Goal: Task Accomplishment & Management: Use online tool/utility

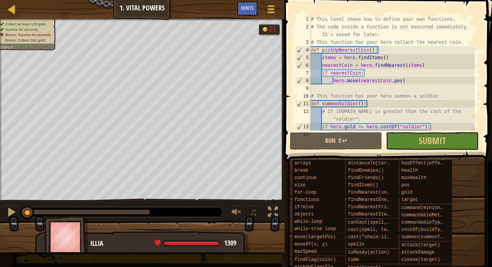
scroll to position [177, 0]
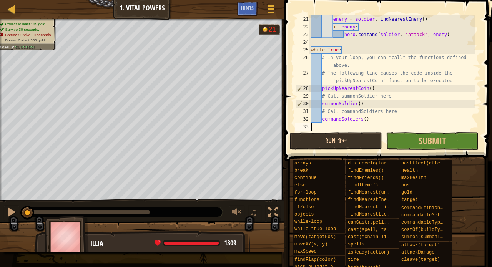
click at [349, 139] on button "Run ⇧↵" at bounding box center [336, 141] width 92 height 18
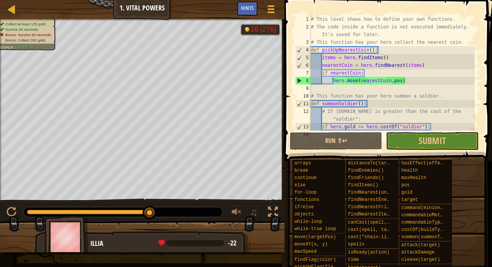
scroll to position [0, 0]
type textarea "hero.move(nearestCoin.pos)"
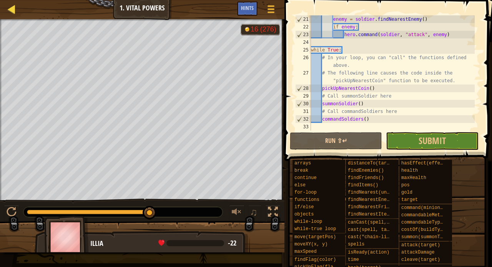
click at [15, 13] on div at bounding box center [12, 9] width 10 height 10
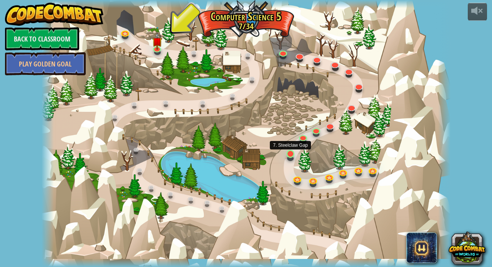
click at [295, 152] on link at bounding box center [291, 154] width 15 height 15
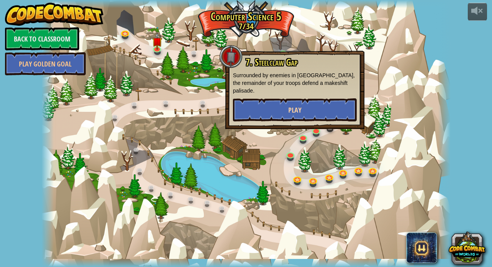
click at [299, 121] on button "Play" at bounding box center [295, 109] width 124 height 23
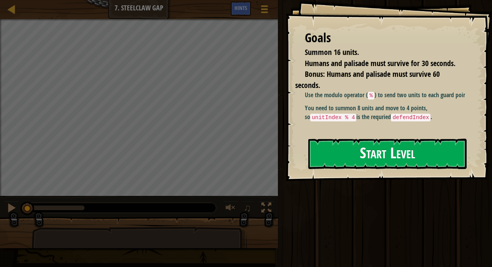
click at [337, 160] on button "Start Level" at bounding box center [387, 154] width 158 height 30
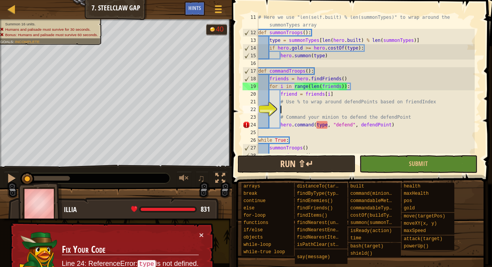
scroll to position [115, 0]
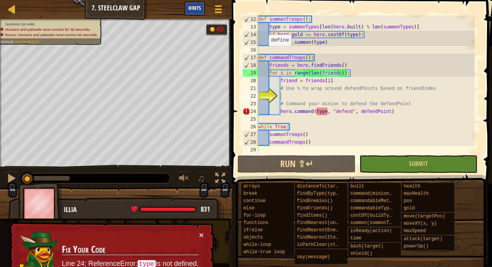
click at [199, 14] on div "Hints" at bounding box center [195, 9] width 20 height 14
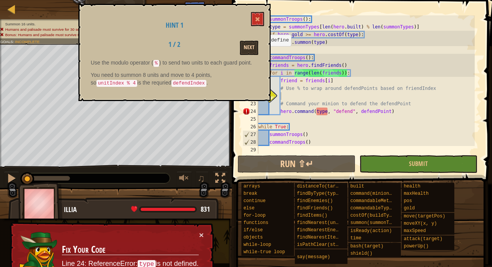
click at [242, 43] on button "Next" at bounding box center [249, 48] width 18 height 14
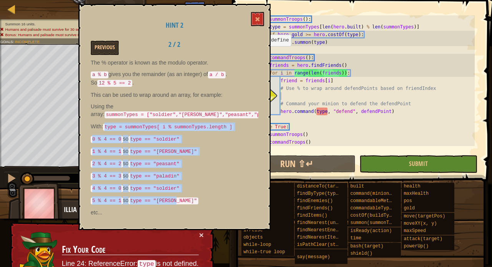
drag, startPoint x: 105, startPoint y: 123, endPoint x: 195, endPoint y: 195, distance: 114.9
click at [195, 195] on div "The % operator is known as the modulo operator. a % b gives you the remainder (…" at bounding box center [175, 140] width 168 height 162
copy div "type = summonTypes[ i % summonTypes.length ] 0 % 4 == 0 so type == "soldier" 1 …"
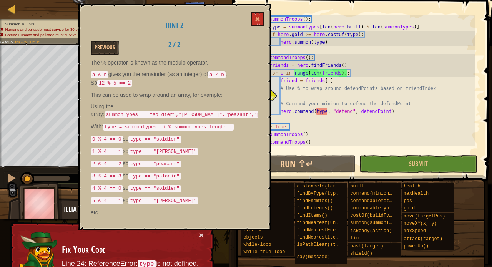
click at [288, 97] on div "def summonTroops ( ) : type = summonTypes [ len ( hero . built ) % len ( summon…" at bounding box center [366, 92] width 218 height 154
paste textarea "5 % 4 == 1 so type == "[PERSON_NAME]""
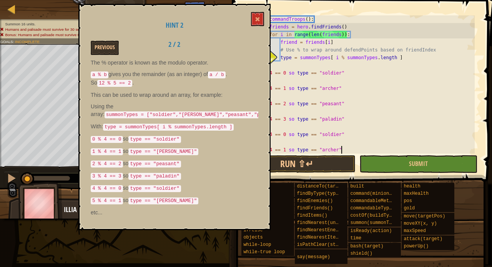
scroll to position [154, 0]
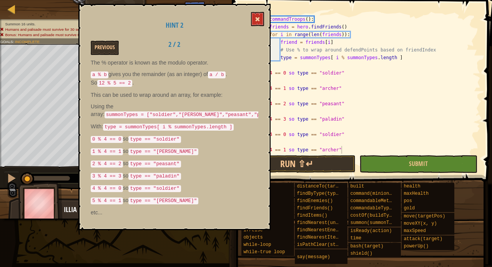
click at [258, 16] on button at bounding box center [257, 19] width 13 height 14
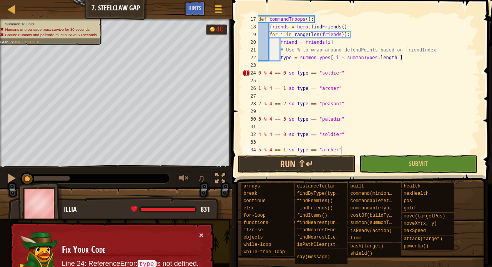
click at [293, 75] on div "def commandTroops ( ) : friends = hero . findFriends ( ) for i in range ( len (…" at bounding box center [366, 92] width 218 height 154
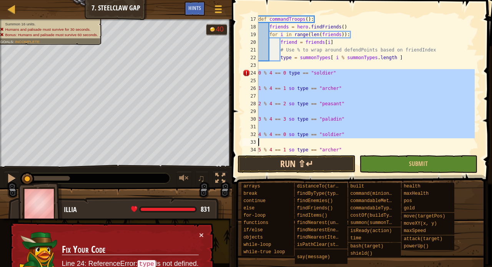
scroll to position [208, 0]
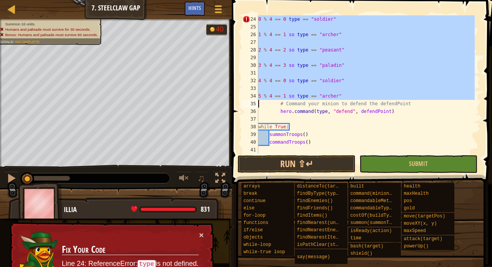
drag, startPoint x: 258, startPoint y: 73, endPoint x: 345, endPoint y: 96, distance: 89.7
click at [345, 96] on div "0 % 4 == 0 type == "soldier" 24 25 26 27 28 29 30 31 32 33 34 35 36 37 38 39 40…" at bounding box center [361, 84] width 240 height 138
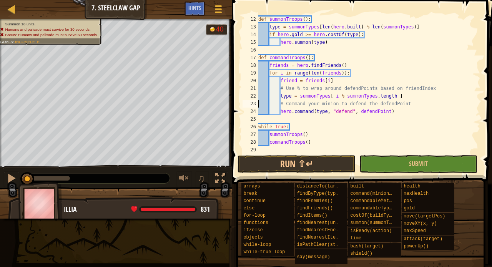
scroll to position [115, 0]
click at [310, 160] on button "Run ⇧↵" at bounding box center [297, 164] width 118 height 18
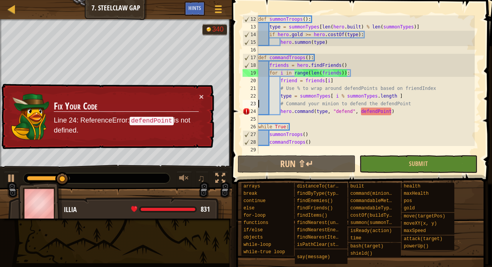
click at [390, 112] on div "def summonTroops ( ) : type = summonTypes [ len ( hero . built ) % len ( summon…" at bounding box center [366, 92] width 218 height 154
click at [392, 112] on div "def summonTroops ( ) : type = summonTypes [ len ( hero . built ) % len ( summon…" at bounding box center [366, 92] width 218 height 154
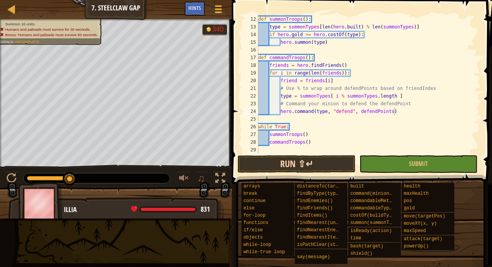
click at [322, 161] on button "Run ⇧↵" at bounding box center [297, 164] width 118 height 18
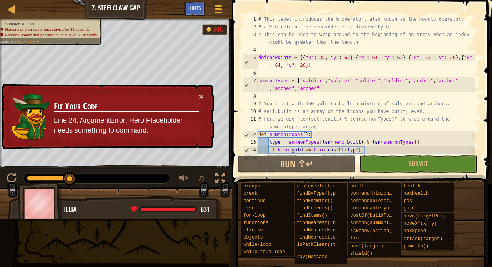
scroll to position [115, 0]
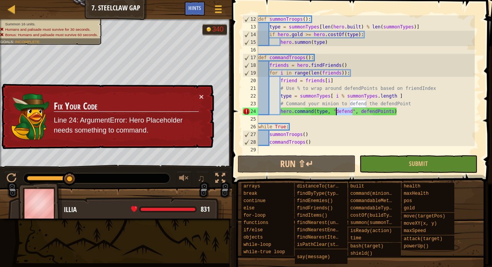
drag, startPoint x: 353, startPoint y: 112, endPoint x: 337, endPoint y: 113, distance: 16.2
click at [337, 113] on div "def summonTroops ( ) : type = summonTypes [ len ( hero . built ) % len ( summon…" at bounding box center [366, 92] width 218 height 154
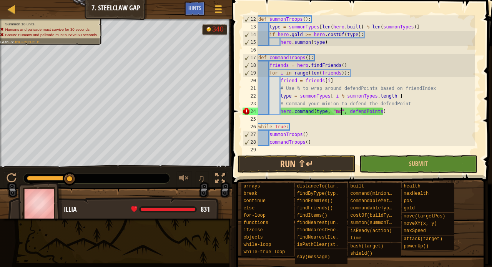
scroll to position [3, 7]
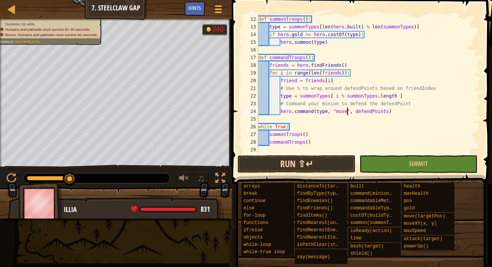
click at [314, 161] on button "Run ⇧↵" at bounding box center [297, 164] width 118 height 18
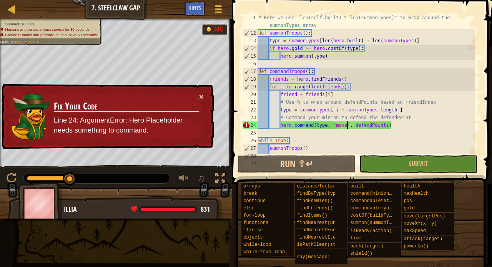
scroll to position [102, 0]
click at [274, 42] on div "# Here we use "len(self.built) % len(summonTypes)" to wrap around the summonTyp…" at bounding box center [366, 95] width 218 height 162
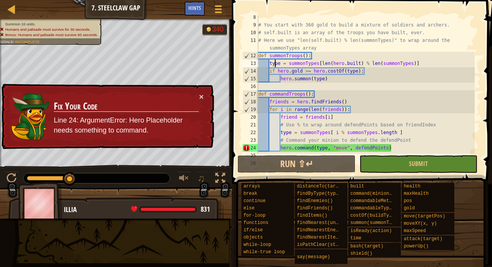
scroll to position [79, 0]
click at [202, 96] on button "×" at bounding box center [201, 98] width 5 height 8
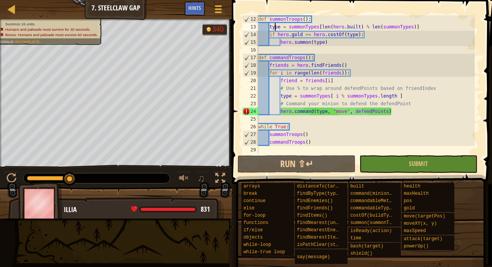
scroll to position [115, 0]
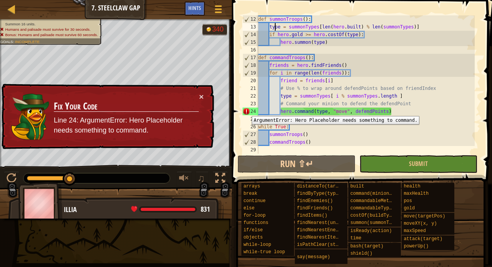
click at [246, 110] on div "24" at bounding box center [251, 112] width 16 height 8
type textarea "hero.command(type, "move", defendPoints)"
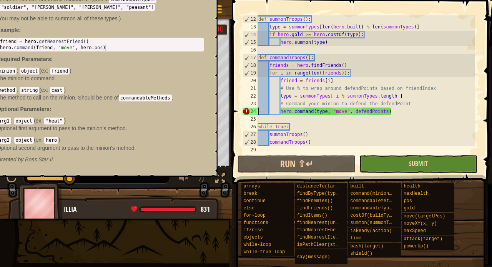
click at [410, 164] on span "Submit" at bounding box center [418, 164] width 19 height 8
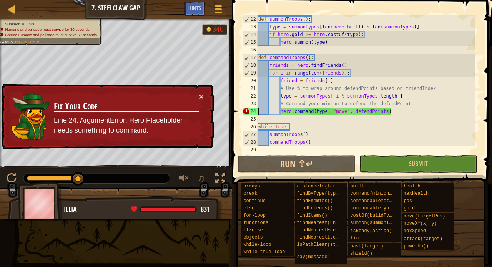
drag, startPoint x: 80, startPoint y: 178, endPoint x: 139, endPoint y: 179, distance: 58.9
drag, startPoint x: 80, startPoint y: 180, endPoint x: 110, endPoint y: 180, distance: 30.0
click at [110, 180] on div at bounding box center [96, 178] width 147 height 10
click at [202, 98] on button "×" at bounding box center [201, 95] width 5 height 8
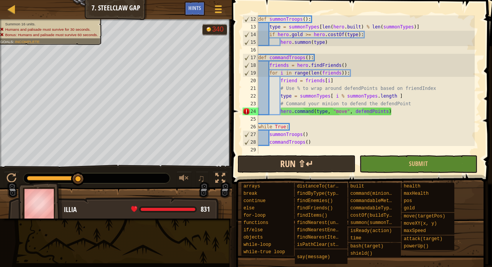
click at [285, 163] on button "Run ⇧↵" at bounding box center [297, 164] width 118 height 18
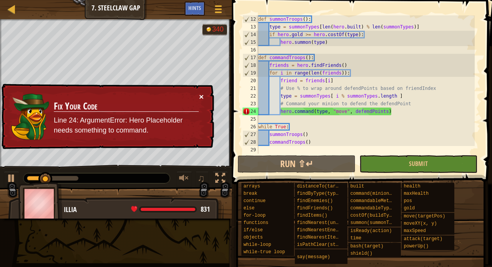
click at [201, 98] on button "×" at bounding box center [201, 97] width 5 height 8
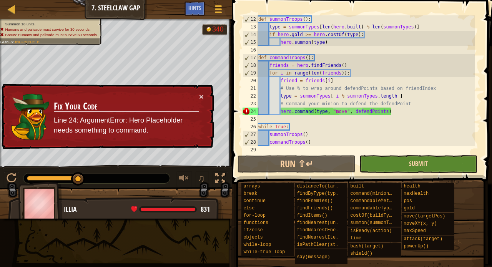
click at [422, 166] on span "Submit" at bounding box center [418, 164] width 19 height 8
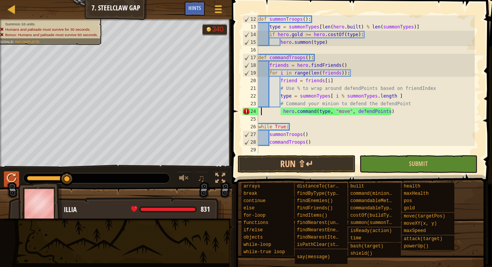
click at [12, 180] on div at bounding box center [12, 178] width 10 height 10
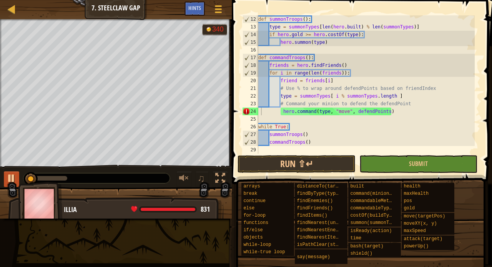
click at [12, 180] on div at bounding box center [12, 178] width 10 height 10
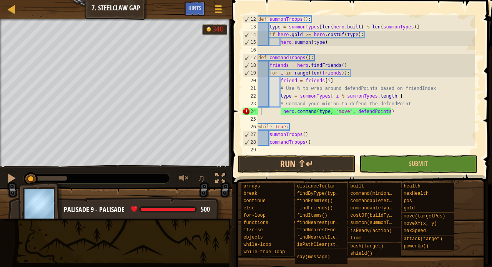
click at [229, 103] on div at bounding box center [228, 133] width 1 height 267
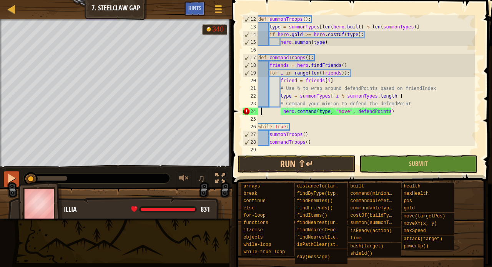
click at [12, 178] on div at bounding box center [12, 178] width 10 height 10
click at [12, 181] on div at bounding box center [12, 178] width 10 height 10
click at [11, 181] on div at bounding box center [12, 178] width 10 height 10
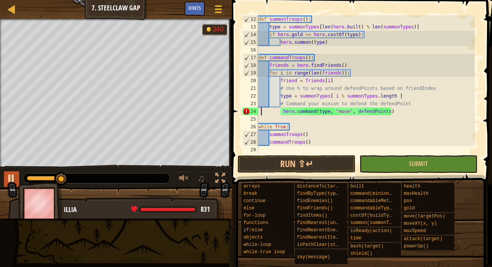
click at [11, 181] on div at bounding box center [12, 178] width 10 height 10
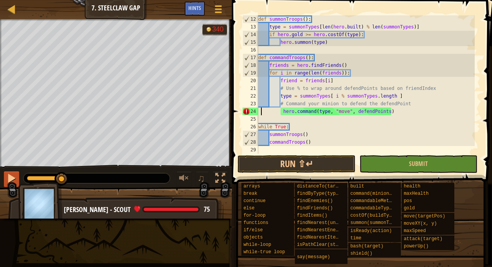
click at [7, 177] on div at bounding box center [12, 178] width 10 height 10
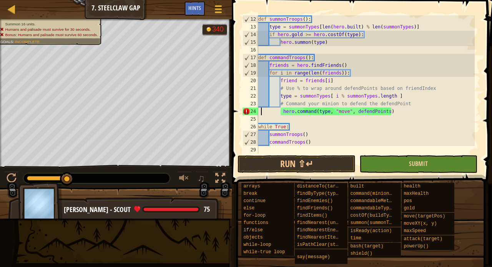
click at [392, 166] on button "Submit" at bounding box center [419, 164] width 118 height 18
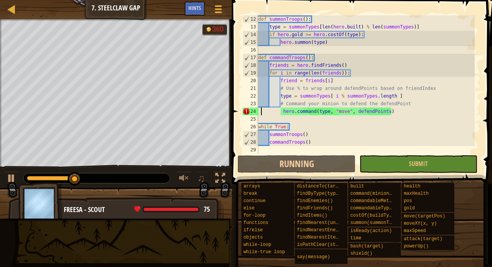
click at [108, 180] on div at bounding box center [96, 178] width 147 height 10
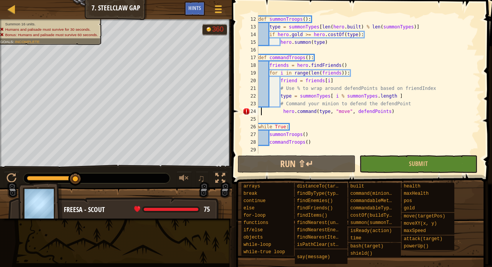
click at [108, 180] on div at bounding box center [96, 178] width 147 height 10
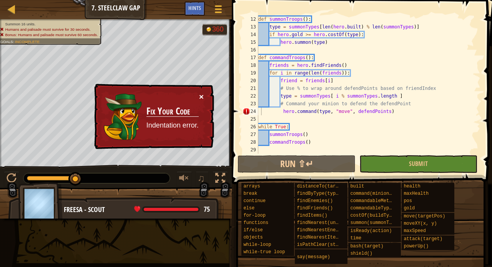
click at [202, 98] on button "×" at bounding box center [201, 97] width 5 height 8
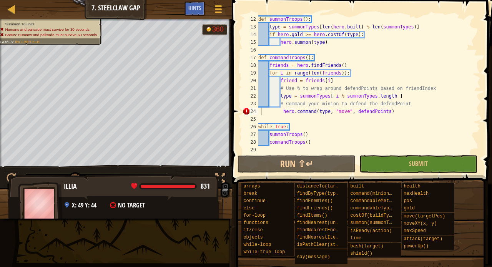
drag, startPoint x: 78, startPoint y: 210, endPoint x: 112, endPoint y: 208, distance: 34.3
click at [112, 208] on div "Illia 831 x: 49 y: 44 No target" at bounding box center [115, 206] width 215 height 64
click at [126, 206] on span "No target" at bounding box center [131, 205] width 27 height 8
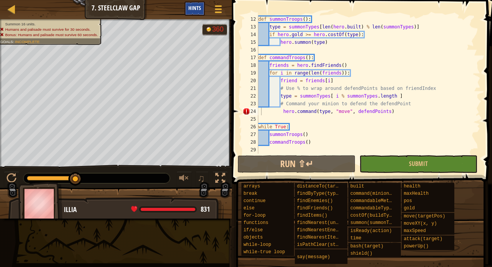
click at [195, 11] on span "Hints" at bounding box center [194, 7] width 13 height 7
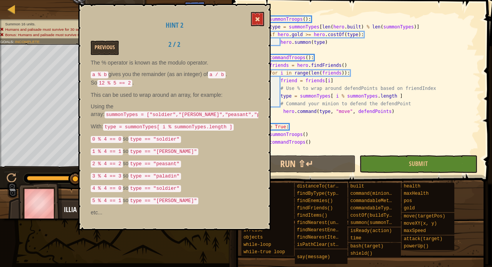
click at [259, 19] on span at bounding box center [257, 19] width 5 height 5
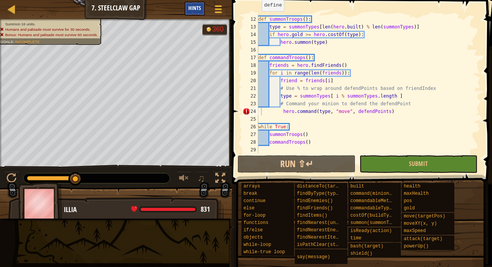
click at [199, 11] on span "Hints" at bounding box center [194, 7] width 13 height 7
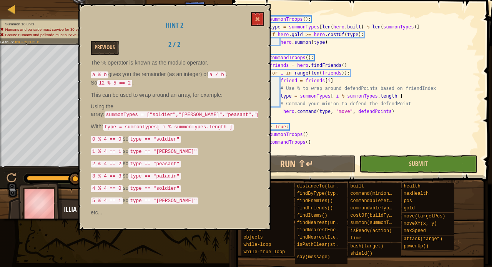
click at [393, 163] on button "Submit" at bounding box center [419, 164] width 118 height 18
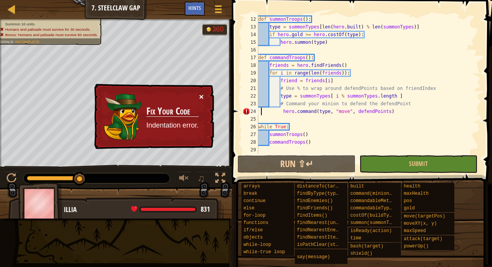
click at [202, 98] on button "×" at bounding box center [201, 97] width 5 height 8
